Goal: Task Accomplishment & Management: Manage account settings

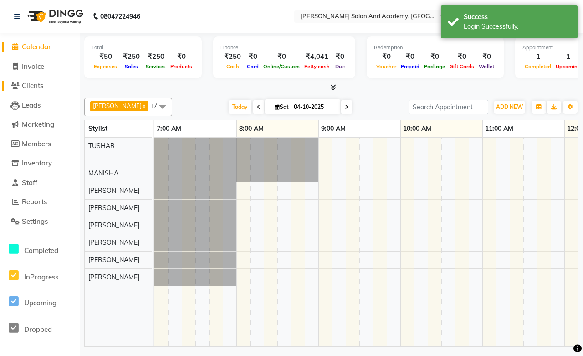
click at [38, 86] on span "Clients" at bounding box center [32, 85] width 21 height 9
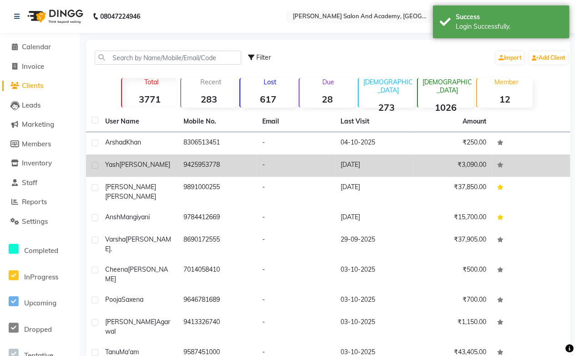
click at [196, 170] on td "9425953778" at bounding box center [217, 165] width 78 height 22
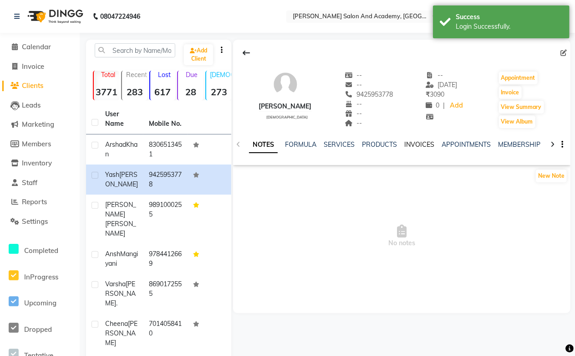
click at [415, 147] on link "INVOICES" at bounding box center [419, 144] width 30 height 8
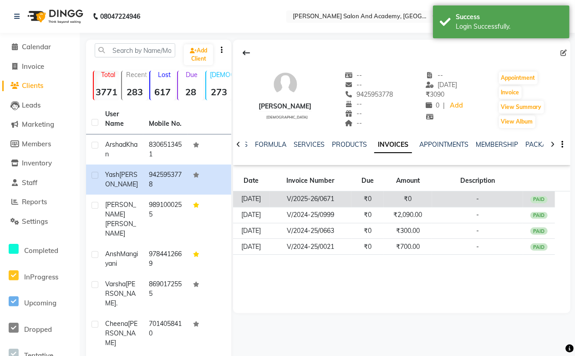
click at [412, 197] on td "₹0" at bounding box center [408, 199] width 48 height 16
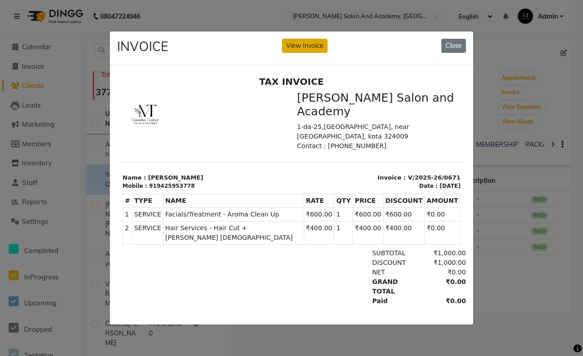
click at [305, 39] on button "View Invoice" at bounding box center [305, 46] width 46 height 14
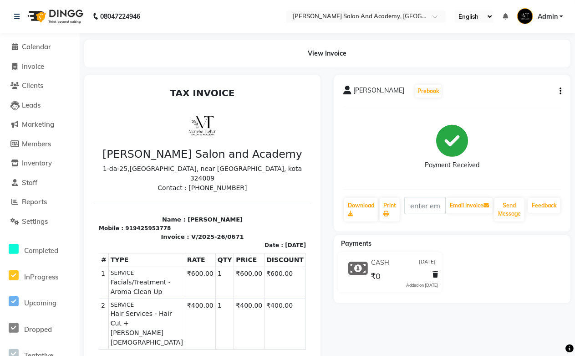
click at [432, 272] on div at bounding box center [433, 276] width 9 height 12
click at [435, 276] on icon at bounding box center [435, 274] width 5 height 6
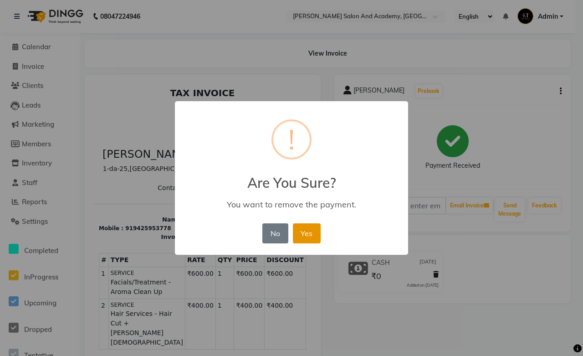
click at [305, 229] on button "Yes" at bounding box center [307, 233] width 28 height 20
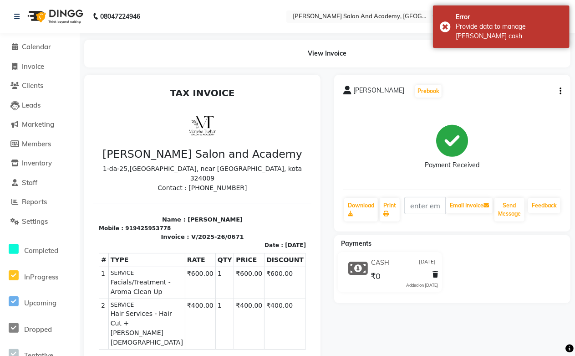
click at [561, 91] on icon "button" at bounding box center [561, 91] width 2 height 0
click at [506, 106] on div "Edit Invoice" at bounding box center [515, 102] width 62 height 11
select select "service"
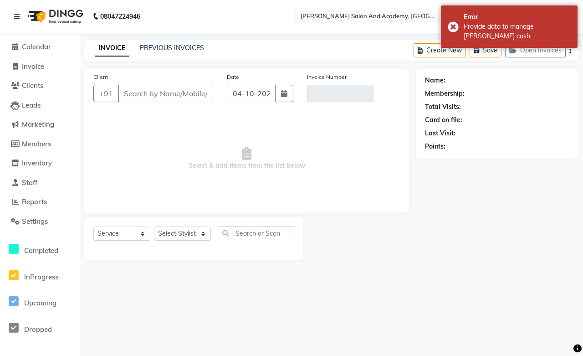
type input "9425953778"
type input "V/2025-26/0671"
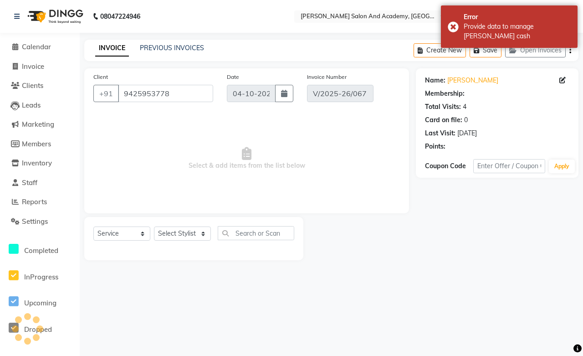
type input "[DATE]"
select select "select"
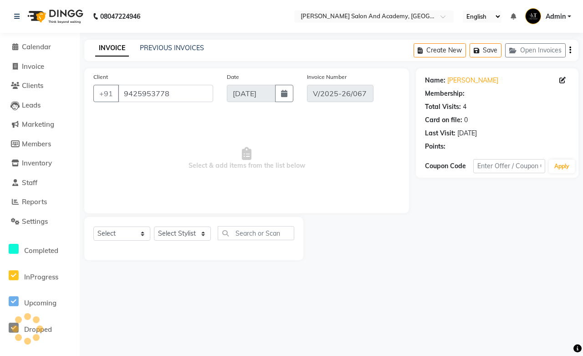
select select "1: Object"
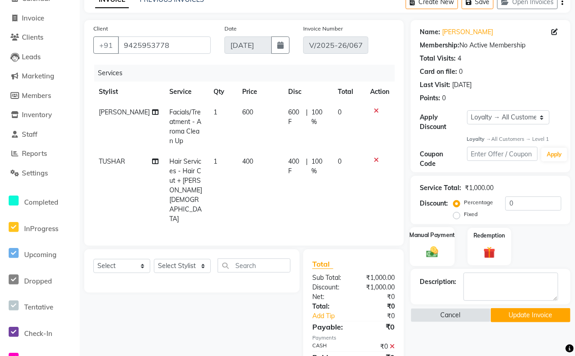
scroll to position [132, 0]
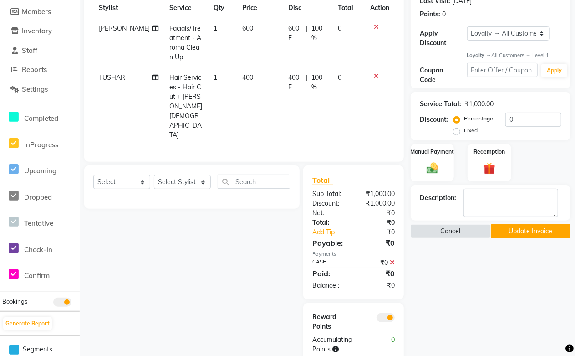
click at [509, 237] on button "Update Invoice" at bounding box center [531, 231] width 80 height 14
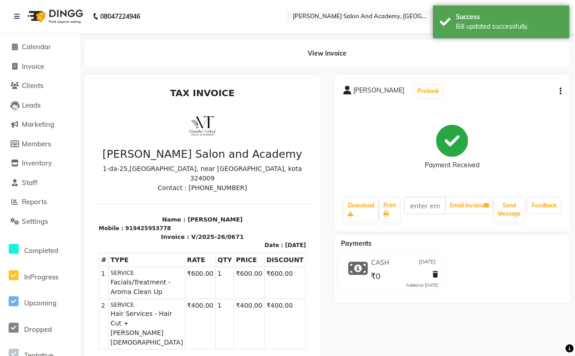
click at [433, 274] on icon at bounding box center [435, 274] width 5 height 6
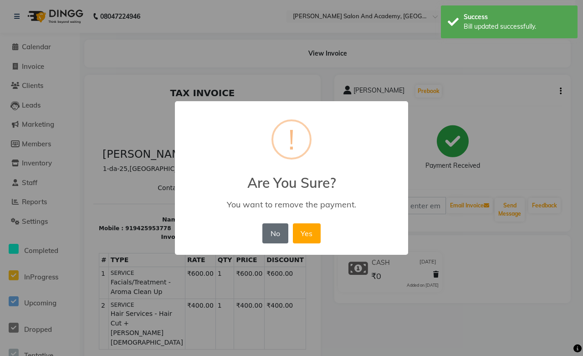
click at [270, 229] on button "No" at bounding box center [275, 233] width 26 height 20
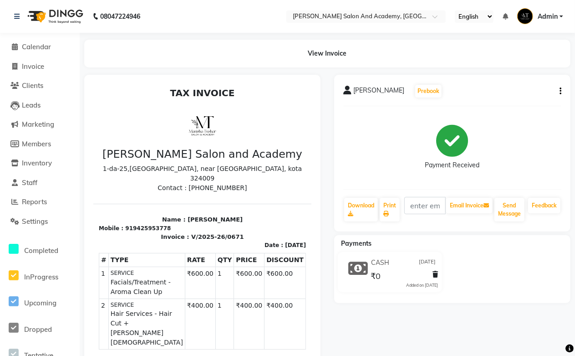
click at [557, 93] on button "button" at bounding box center [558, 92] width 5 height 10
click at [514, 80] on div "Split Service Amount" at bounding box center [515, 79] width 62 height 11
select select "88353"
select select "49047"
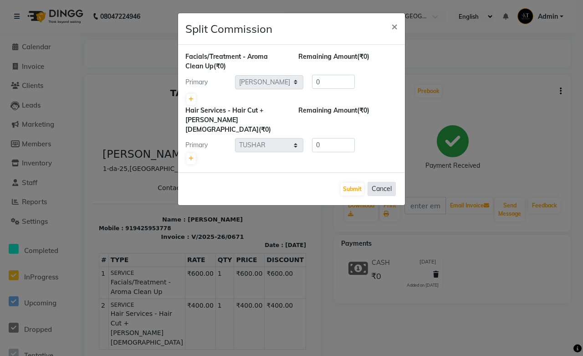
click at [371, 182] on button "Cancel" at bounding box center [381, 189] width 28 height 14
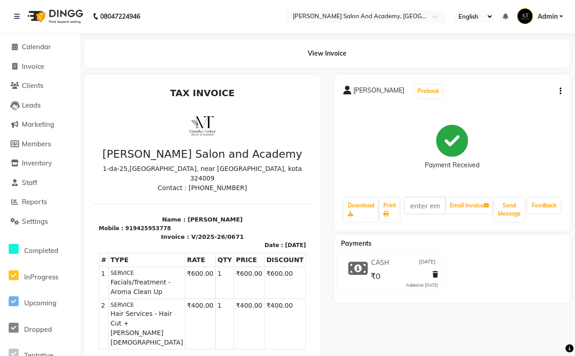
click at [557, 89] on button "button" at bounding box center [558, 92] width 5 height 10
click at [504, 89] on div "Edit Item Staff" at bounding box center [515, 91] width 62 height 11
select select "88353"
select select "49047"
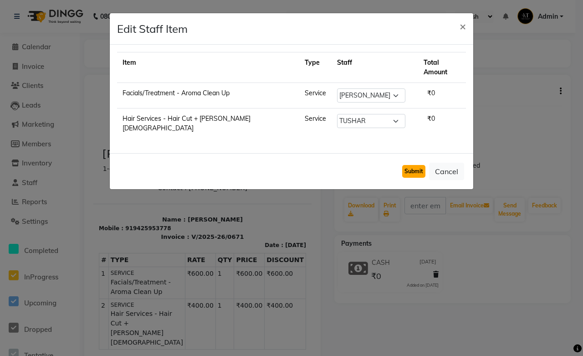
click at [411, 165] on button "Submit" at bounding box center [413, 171] width 23 height 13
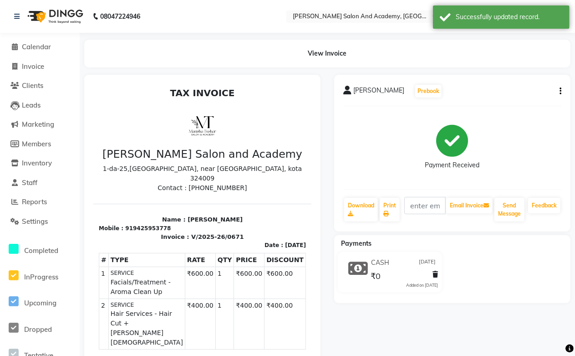
click at [560, 91] on icon "button" at bounding box center [561, 91] width 2 height 0
click at [501, 105] on div "Edit Invoice" at bounding box center [515, 102] width 62 height 11
select select "service"
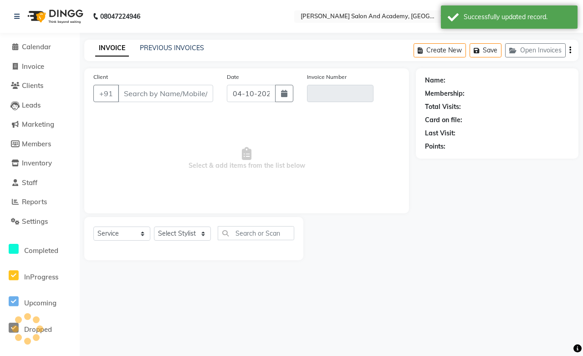
type input "9425953778"
type input "V/2025-26/0671"
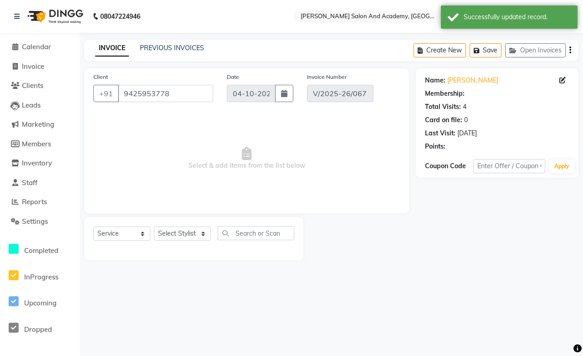
type input "[DATE]"
select select "select"
select select "1: Object"
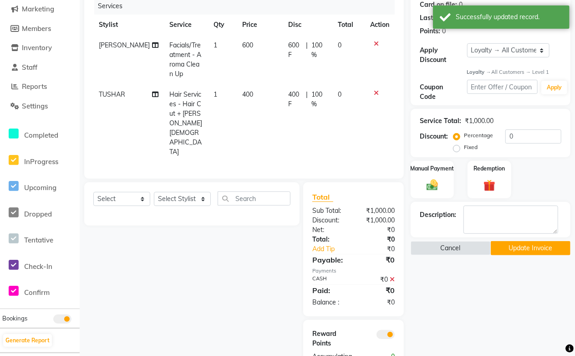
scroll to position [132, 0]
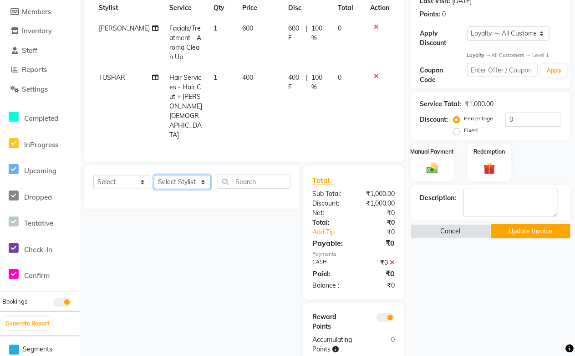
click at [178, 175] on select "Select Stylist [PERSON_NAME] [PERSON_NAME] [PERSON_NAME] [PERSON_NAME] [PERSON_…" at bounding box center [182, 182] width 57 height 14
select select "49047"
click at [154, 175] on select "Select Stylist [PERSON_NAME] [PERSON_NAME] [PERSON_NAME] [PERSON_NAME] [PERSON_…" at bounding box center [182, 182] width 57 height 14
click at [248, 174] on input "text" at bounding box center [254, 181] width 73 height 14
click at [115, 175] on select "Select Service Product Membership Package Voucher Prepaid Gift Card" at bounding box center [121, 182] width 57 height 14
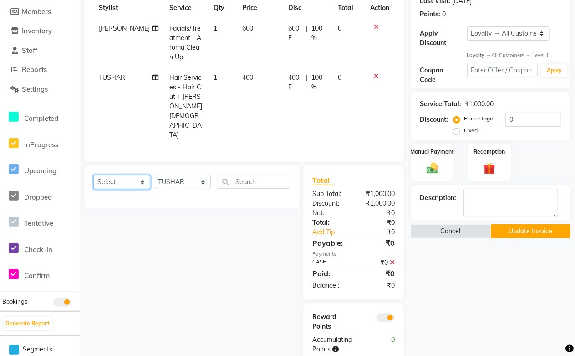
select select "service"
click at [93, 175] on select "Select Service Product Membership Package Voucher Prepaid Gift Card" at bounding box center [121, 182] width 57 height 14
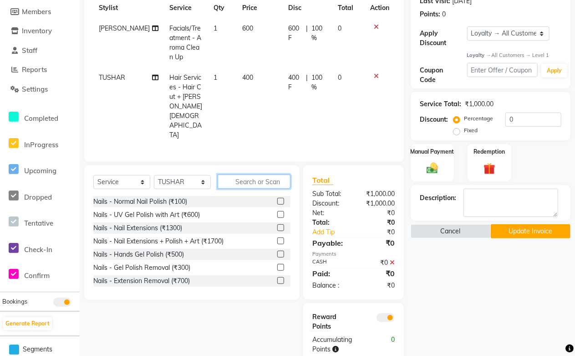
click at [241, 174] on input "text" at bounding box center [254, 181] width 73 height 14
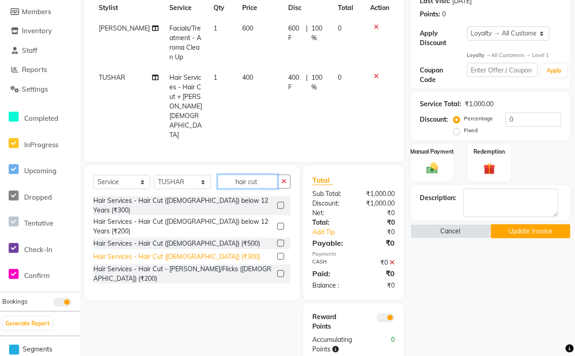
type input "hair cut"
click at [196, 252] on div "Hair Services - Hair Cut ([DEMOGRAPHIC_DATA]) (₹300)" at bounding box center [176, 257] width 167 height 10
checkbox input "false"
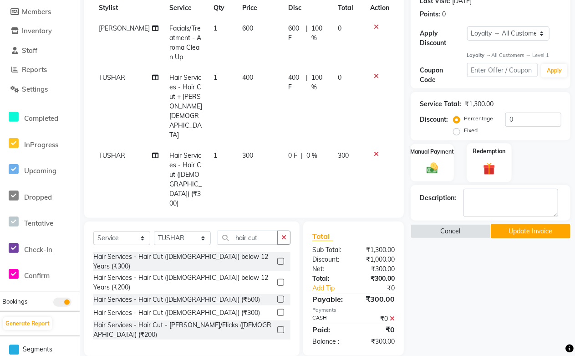
click at [479, 167] on div "Redemption" at bounding box center [489, 162] width 45 height 39
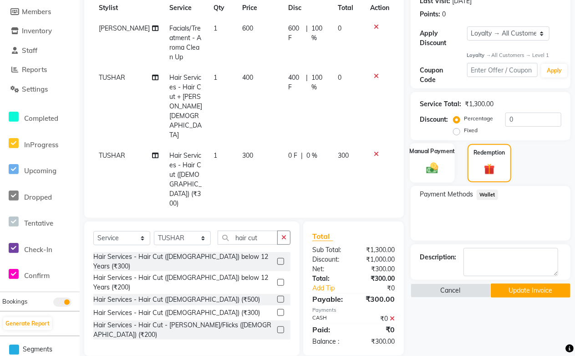
click at [431, 161] on div "Manual Payment" at bounding box center [432, 163] width 45 height 40
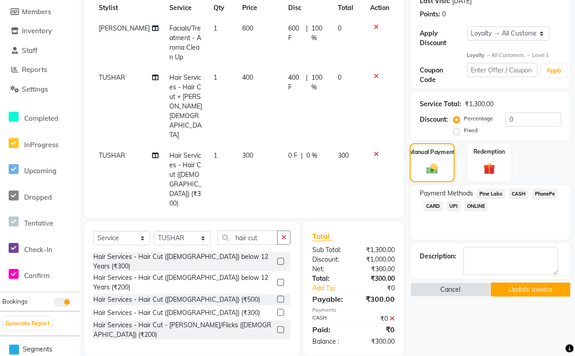
click at [431, 161] on div "Manual Payment" at bounding box center [432, 162] width 45 height 39
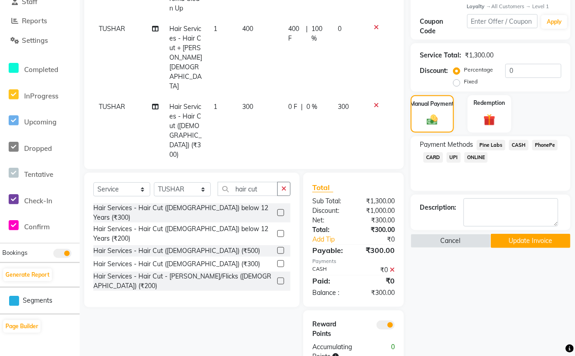
click at [508, 242] on button "Update Invoice" at bounding box center [531, 241] width 80 height 14
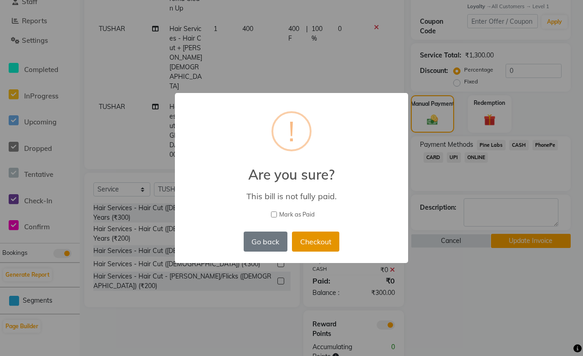
click at [301, 241] on button "Checkout" at bounding box center [315, 241] width 47 height 20
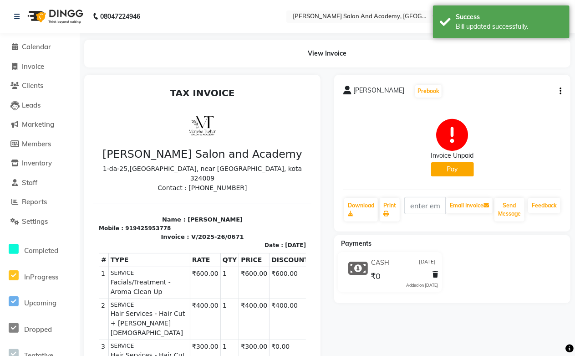
click at [433, 275] on icon at bounding box center [435, 274] width 5 height 6
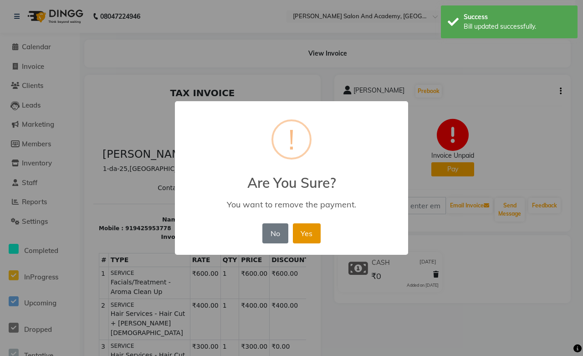
click at [311, 238] on button "Yes" at bounding box center [307, 233] width 28 height 20
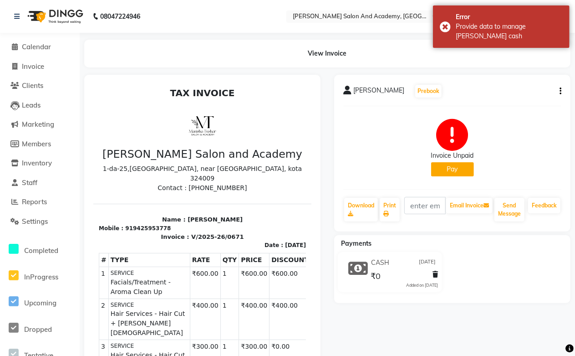
click at [559, 90] on button "button" at bounding box center [558, 92] width 5 height 10
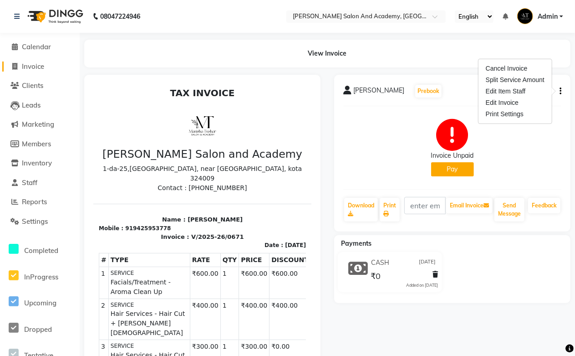
click at [44, 71] on link "Invoice" at bounding box center [39, 66] width 75 height 10
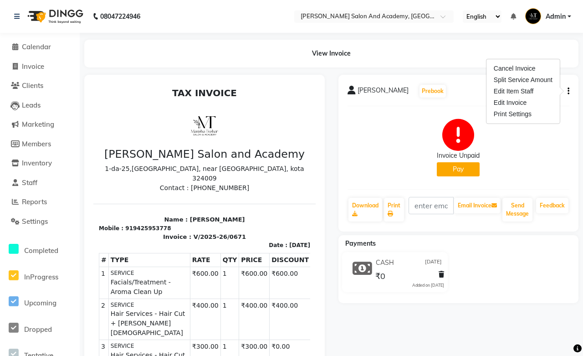
select select "service"
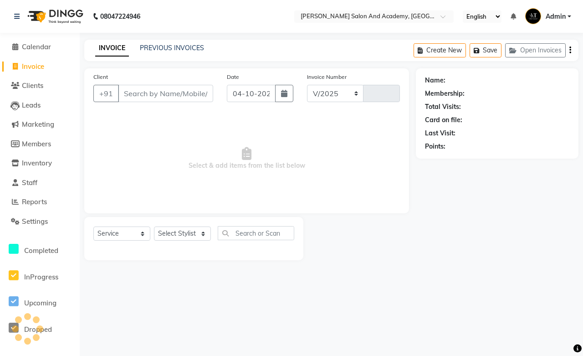
select select "6453"
type input "0819"
click at [554, 16] on span "Admin" at bounding box center [556, 17] width 20 height 10
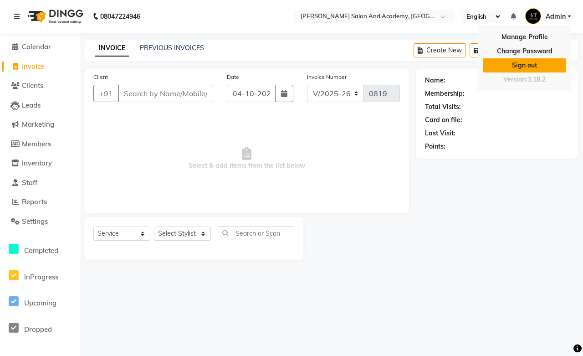
click at [530, 68] on link "Sign out" at bounding box center [524, 65] width 83 height 14
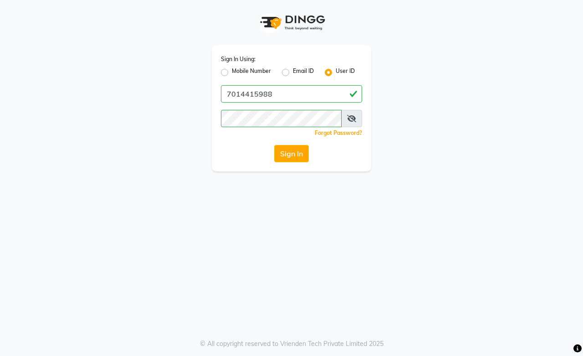
click at [232, 75] on label "Mobile Number" at bounding box center [251, 72] width 39 height 11
click at [232, 73] on input "Mobile Number" at bounding box center [235, 70] width 6 height 6
radio input "true"
radio input "false"
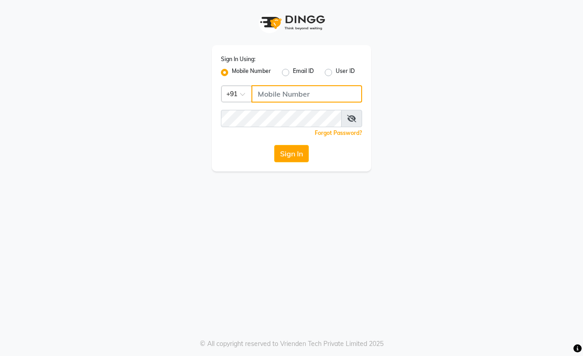
click at [265, 93] on input "Username" at bounding box center [306, 93] width 111 height 17
type input "9828338644"
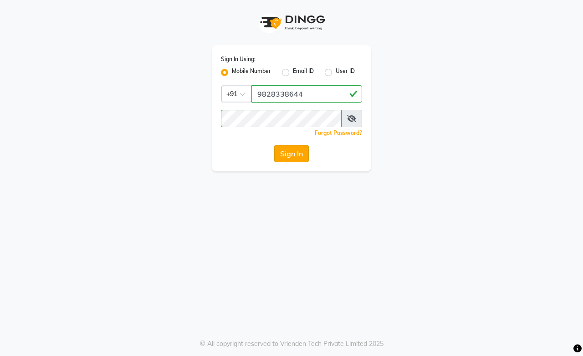
click at [290, 156] on button "Sign In" at bounding box center [291, 153] width 35 height 17
